Goal: Transaction & Acquisition: Purchase product/service

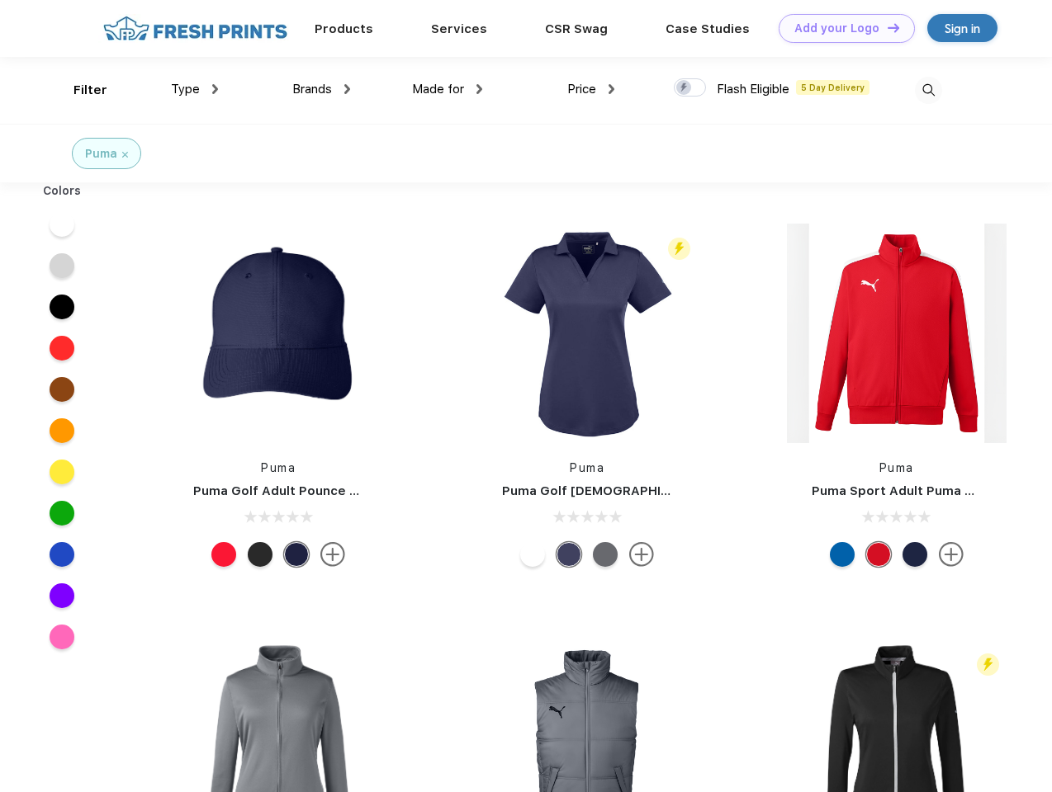
scroll to position [1, 0]
click at [840, 28] on link "Add your Logo Design Tool" at bounding box center [846, 28] width 136 height 29
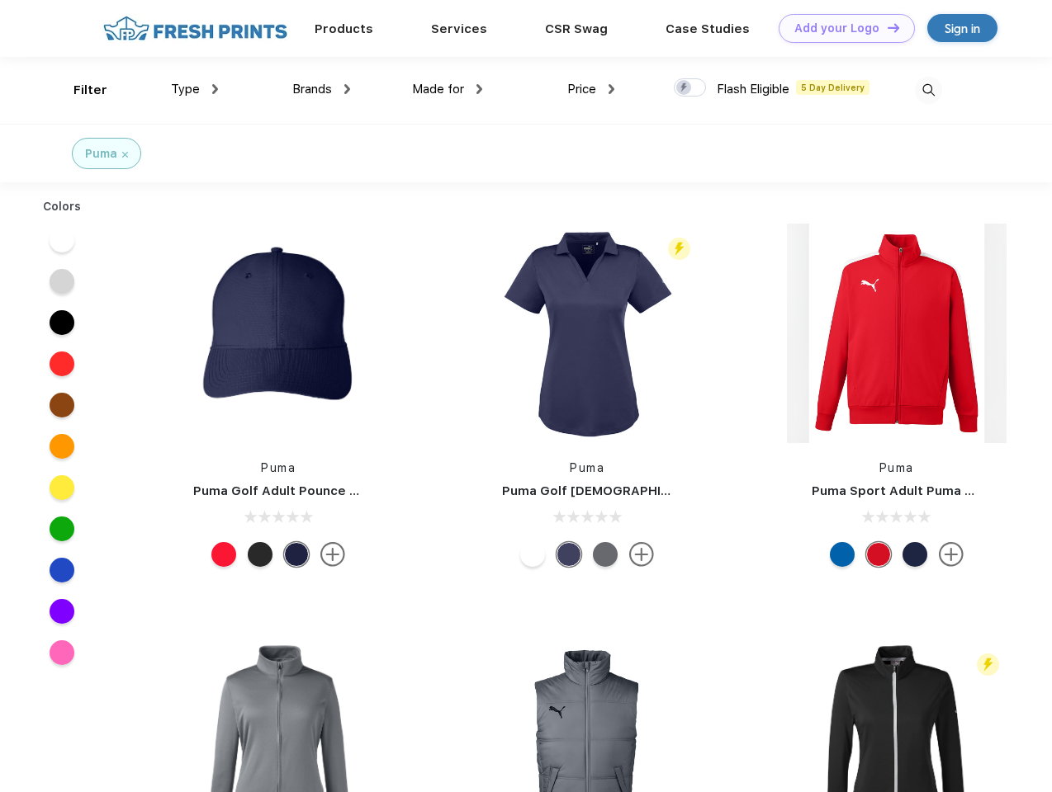
click at [0, 0] on div "Design Tool" at bounding box center [0, 0] width 0 height 0
click at [886, 27] on link "Add your Logo Design Tool" at bounding box center [846, 28] width 136 height 29
click at [79, 90] on div "Filter" at bounding box center [90, 90] width 34 height 19
click at [195, 89] on span "Type" at bounding box center [185, 89] width 29 height 15
click at [321, 89] on span "Brands" at bounding box center [312, 89] width 40 height 15
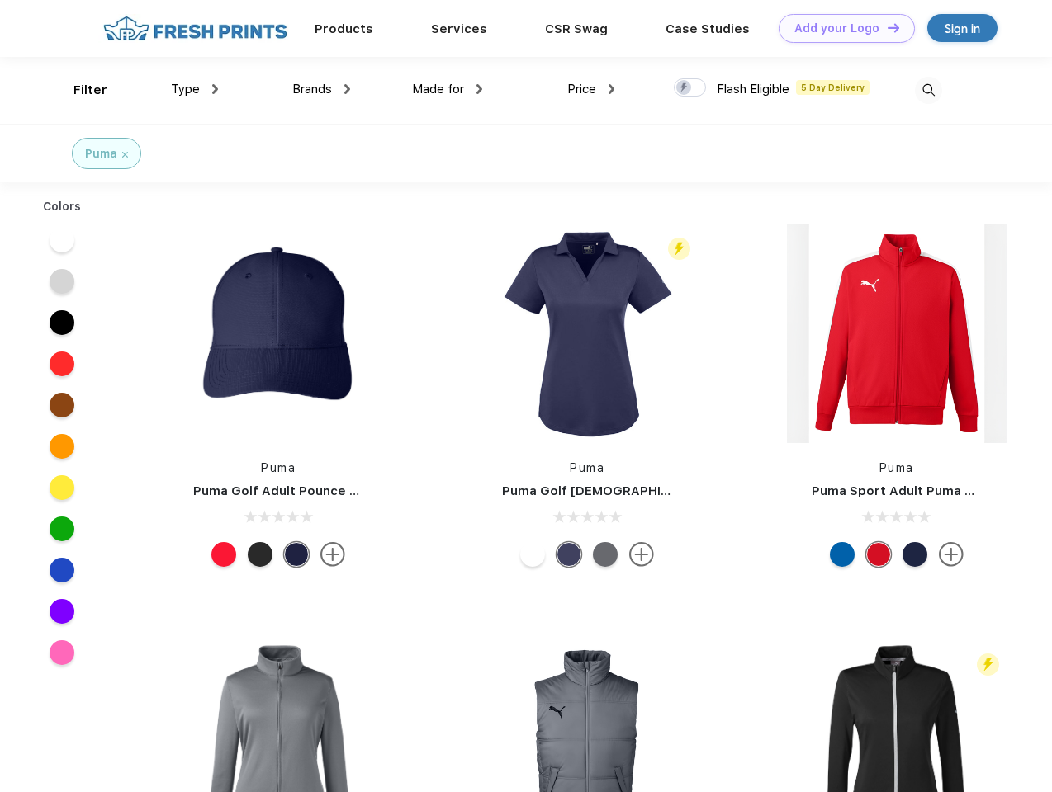
click at [447, 89] on span "Made for" at bounding box center [438, 89] width 52 height 15
click at [591, 89] on span "Price" at bounding box center [581, 89] width 29 height 15
click at [690, 88] on div at bounding box center [690, 87] width 32 height 18
click at [684, 88] on input "checkbox" at bounding box center [679, 83] width 11 height 11
click at [928, 90] on img at bounding box center [928, 90] width 27 height 27
